Goal: Transaction & Acquisition: Obtain resource

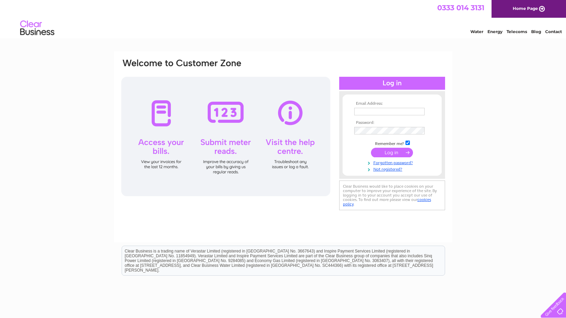
click at [379, 111] on input "text" at bounding box center [389, 112] width 70 height 8
type input "[PERSON_NAME][EMAIL_ADDRESS][DOMAIN_NAME]"
click at [371, 149] on input "submit" at bounding box center [392, 154] width 42 height 10
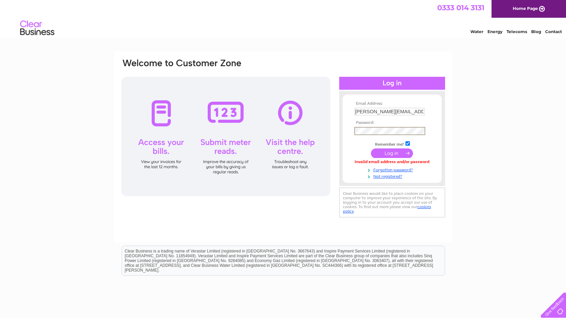
click at [380, 150] on input "submit" at bounding box center [392, 154] width 42 height 10
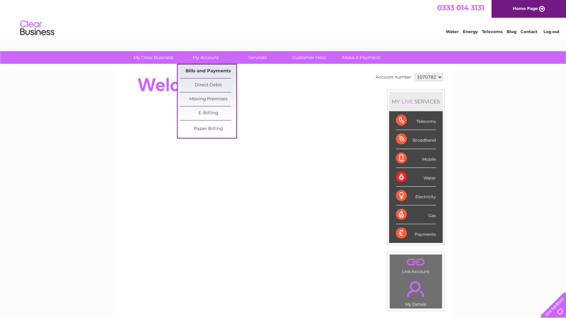
click at [198, 68] on link "Bills and Payments" at bounding box center [208, 72] width 56 height 14
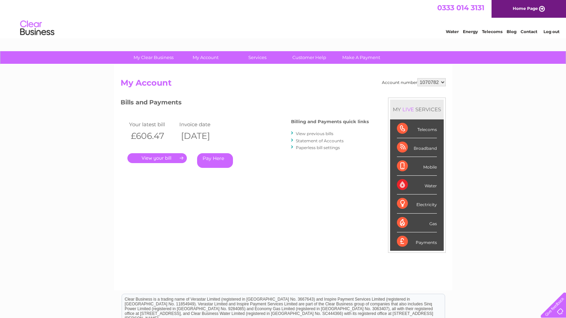
click at [427, 86] on div "Account number 1070782 1070784 My Account MY LIVE SERVICES Telecoms Broadband M…" at bounding box center [283, 181] width 325 height 206
select select "1070784"
click at [418, 78] on select "1070782 1070784" at bounding box center [432, 82] width 28 height 8
click at [151, 156] on link "." at bounding box center [156, 158] width 59 height 10
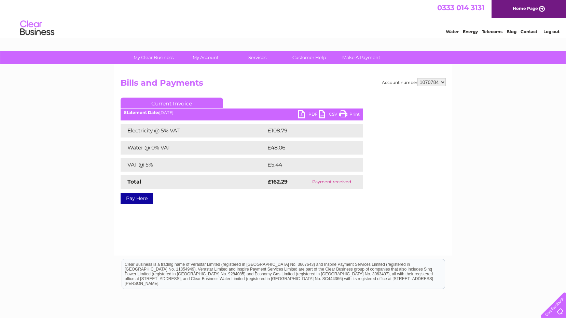
click at [306, 113] on link "PDF" at bounding box center [308, 115] width 21 height 10
